Goal: Information Seeking & Learning: Learn about a topic

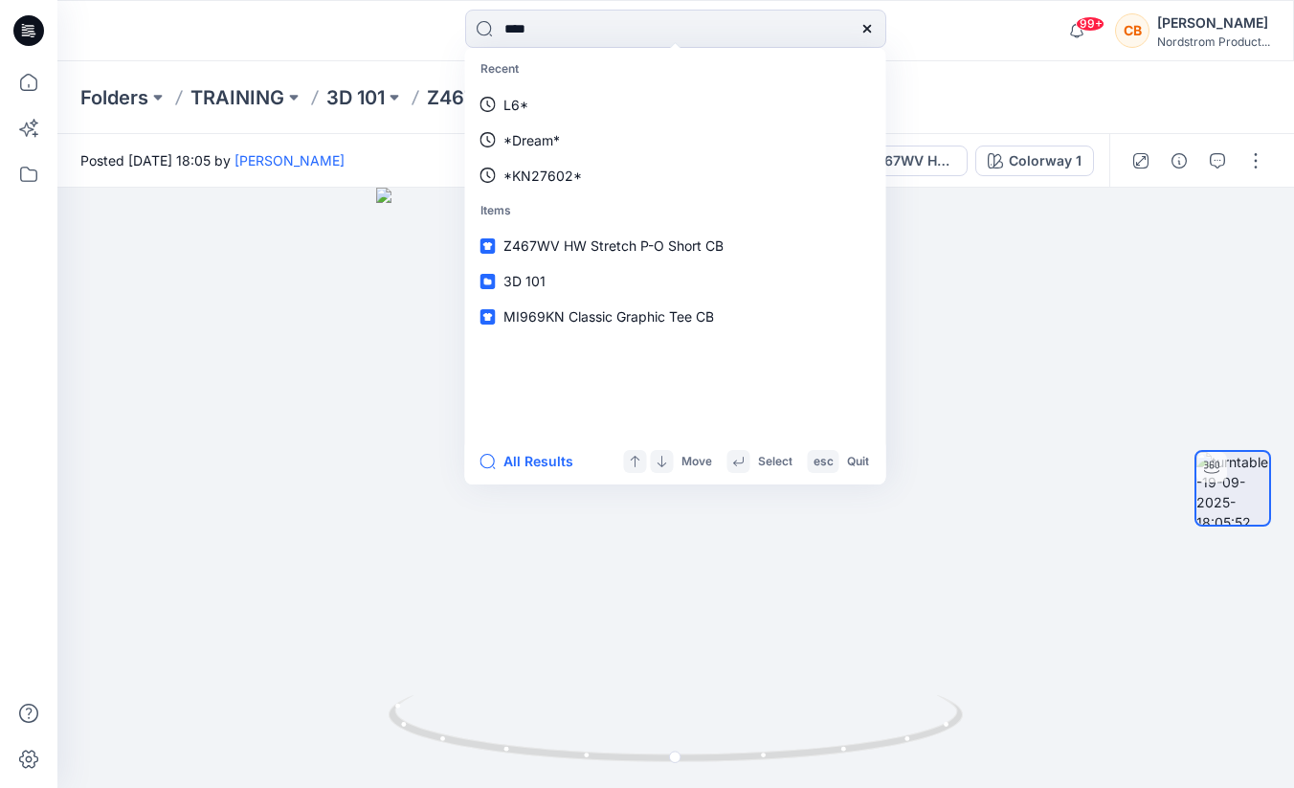
type input "*****"
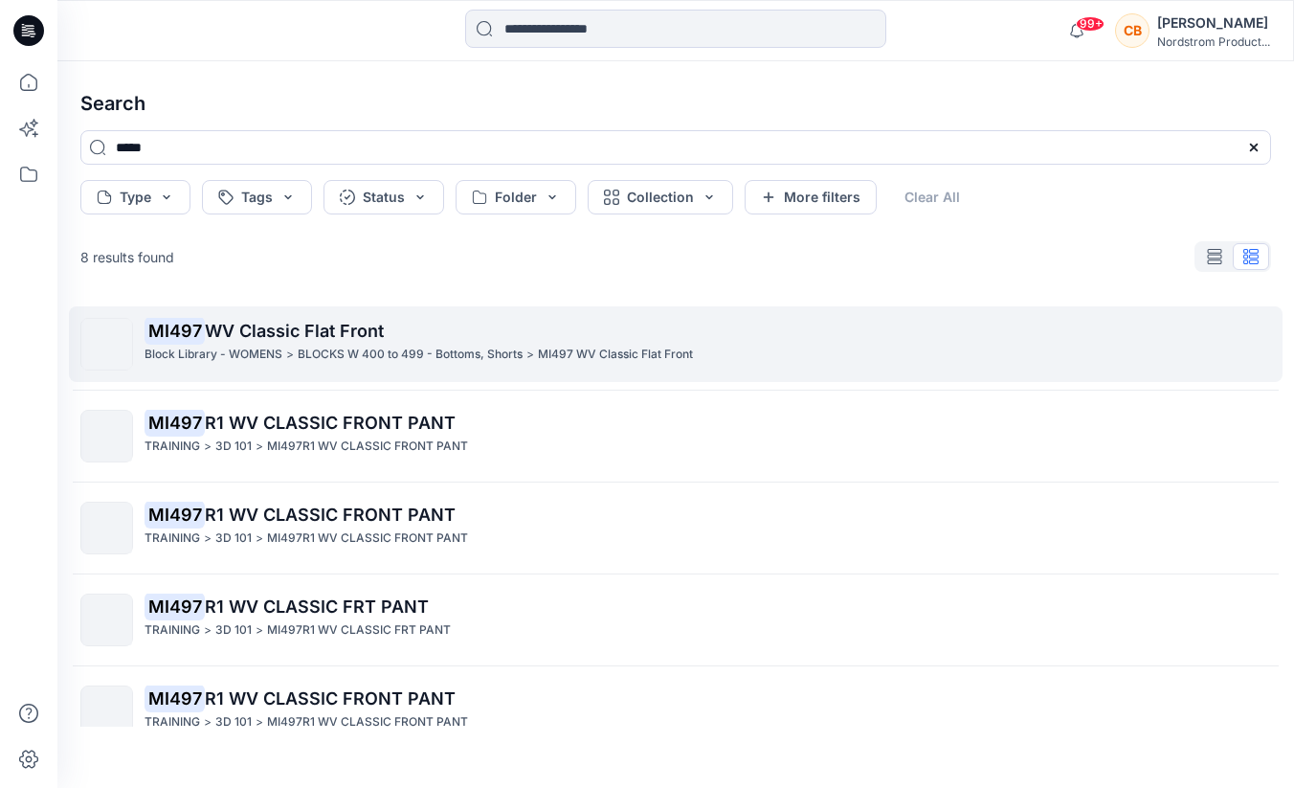
click at [255, 327] on span "WV Classic Flat Front" at bounding box center [294, 331] width 179 height 20
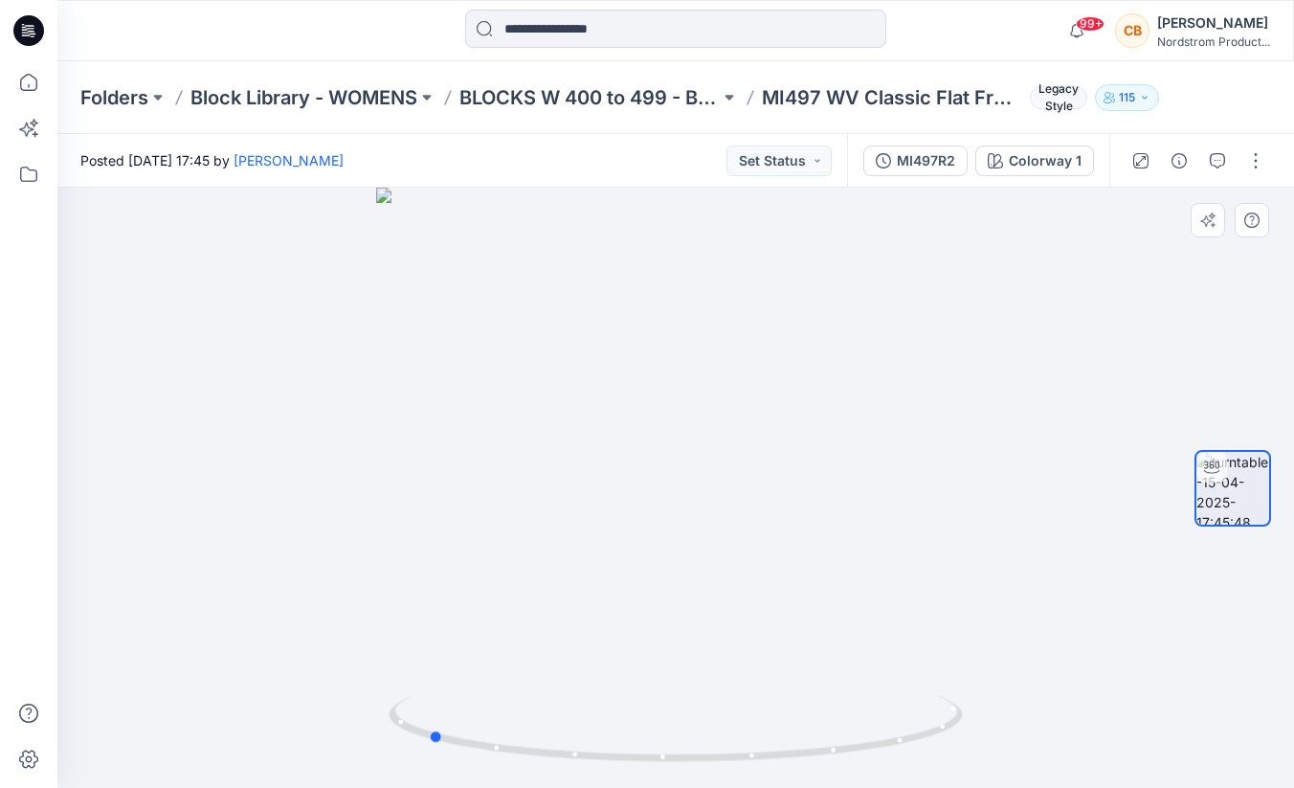
drag, startPoint x: 677, startPoint y: 760, endPoint x: 1003, endPoint y: 729, distance: 327.7
click at [1003, 729] on div at bounding box center [675, 488] width 1236 height 600
drag, startPoint x: 436, startPoint y: 735, endPoint x: 663, endPoint y: 746, distance: 227.1
click at [663, 746] on icon at bounding box center [677, 731] width 579 height 72
